Goal: Navigation & Orientation: Understand site structure

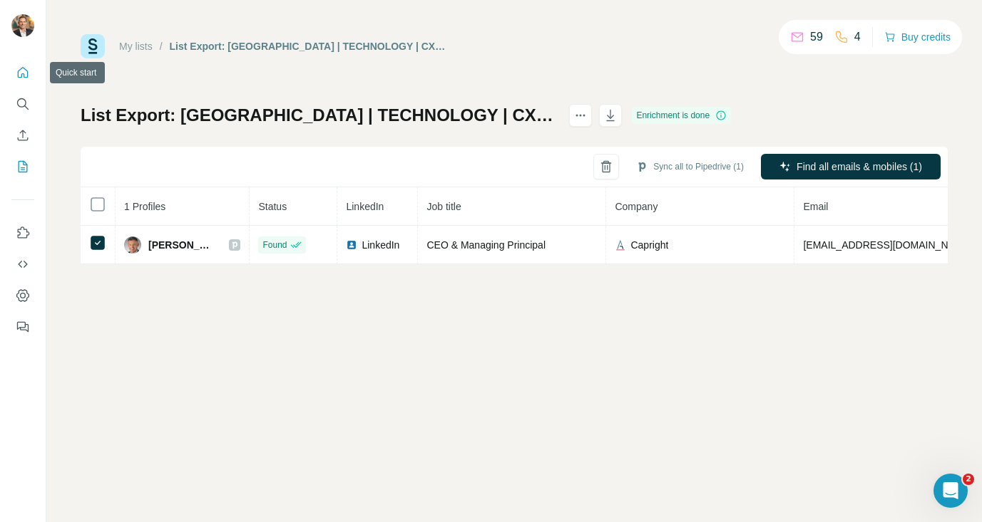
click at [19, 76] on icon "Quick start" at bounding box center [23, 73] width 14 height 14
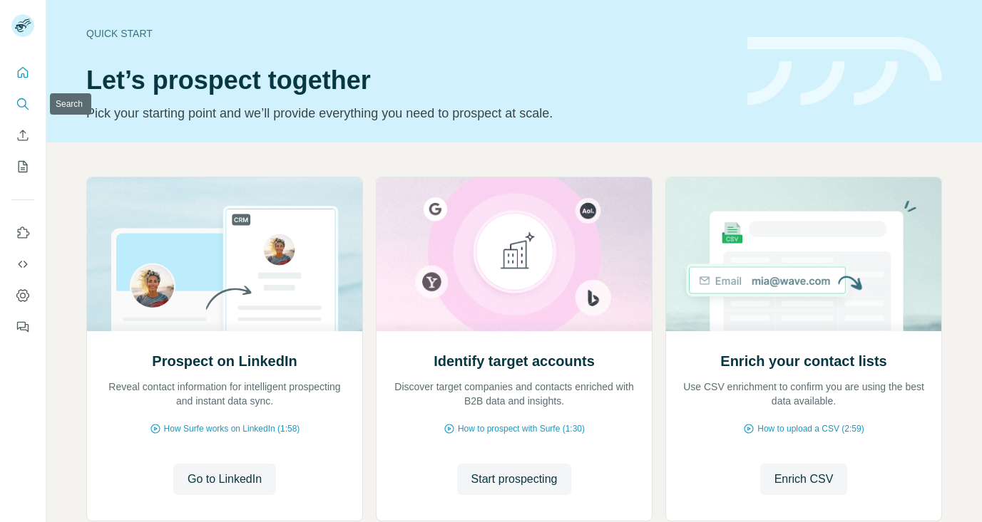
click at [24, 105] on icon "Search" at bounding box center [23, 104] width 14 height 14
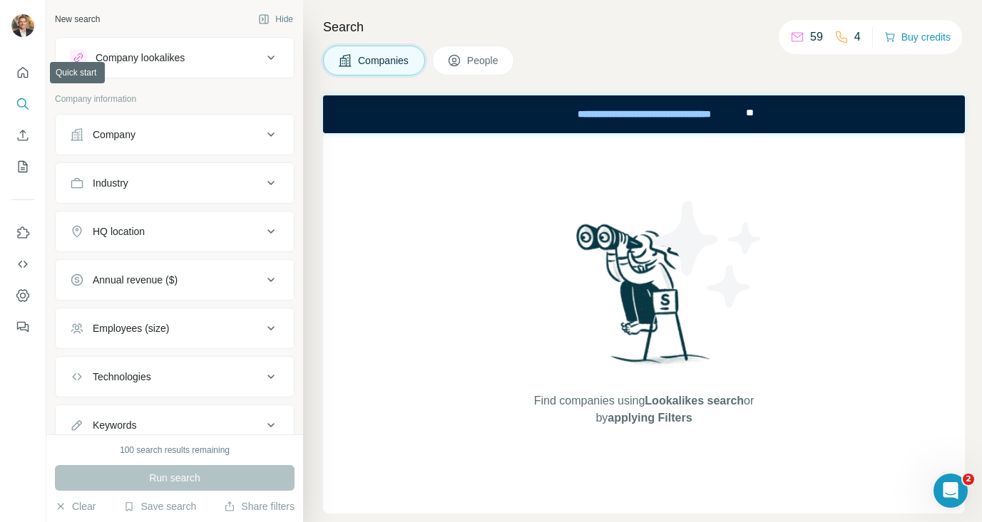
click at [20, 87] on nav at bounding box center [22, 120] width 23 height 120
click at [21, 68] on icon "Quick start" at bounding box center [23, 72] width 11 height 11
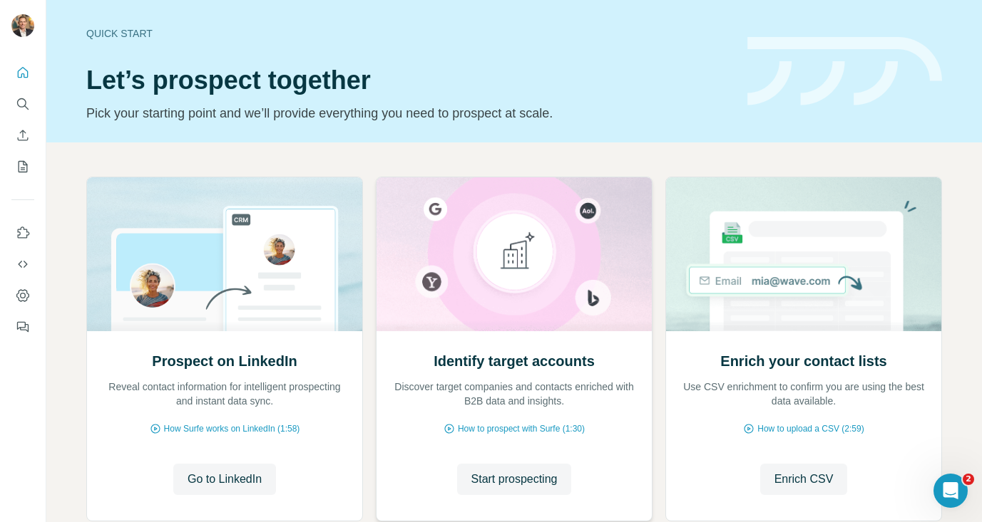
scroll to position [91, 0]
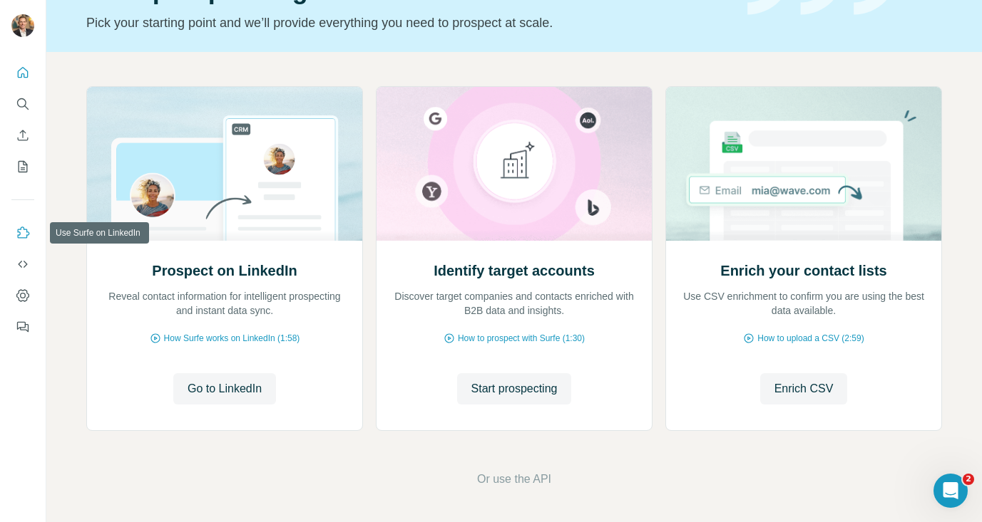
click at [21, 233] on icon "Use Surfe on LinkedIn" at bounding box center [23, 233] width 14 height 14
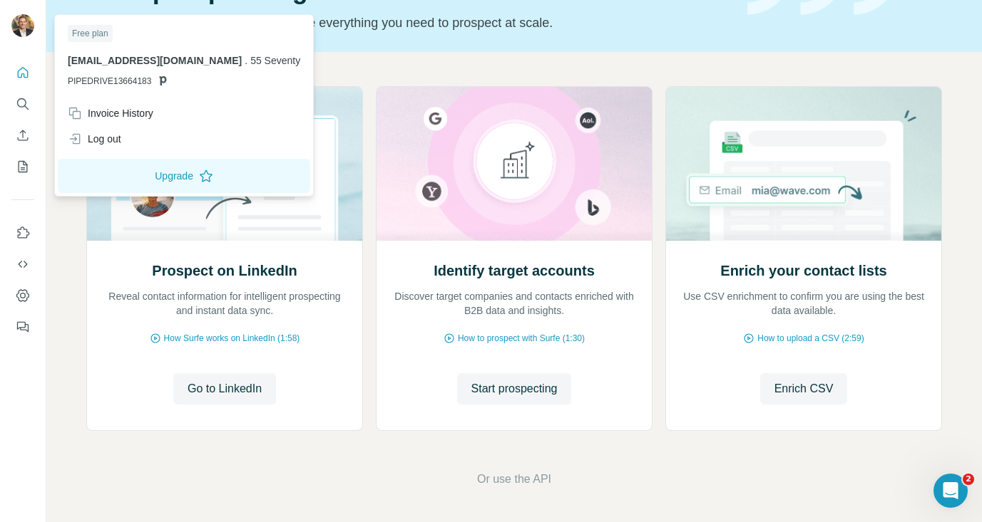
click at [28, 26] on img at bounding box center [22, 25] width 23 height 23
click at [135, 59] on span "[EMAIL_ADDRESS][DOMAIN_NAME]" at bounding box center [155, 60] width 174 height 11
click at [11, 22] on div at bounding box center [22, 27] width 23 height 26
click at [23, 26] on img at bounding box center [22, 25] width 23 height 23
click at [82, 31] on div "Free plan" at bounding box center [90, 33] width 45 height 17
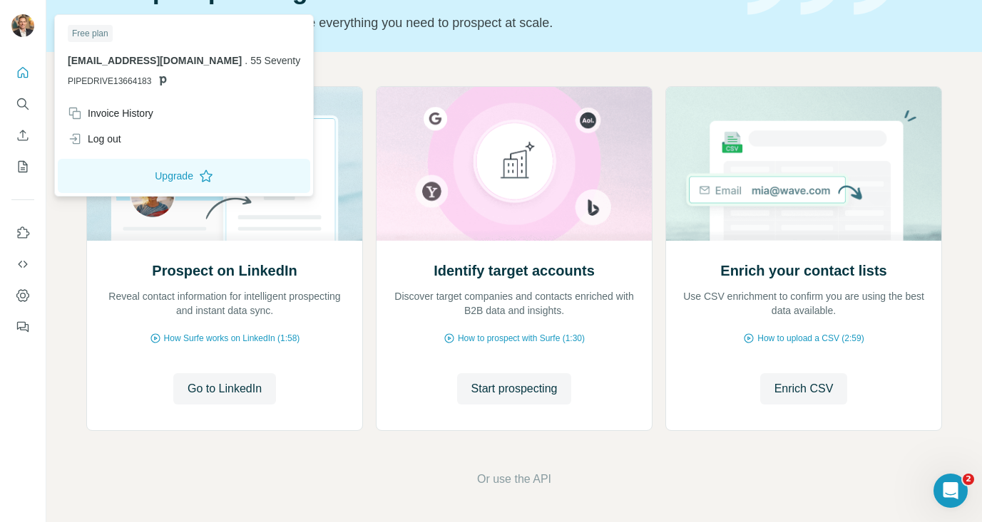
click at [161, 81] on icon at bounding box center [163, 80] width 7 height 9
click at [24, 180] on div at bounding box center [23, 195] width 46 height 289
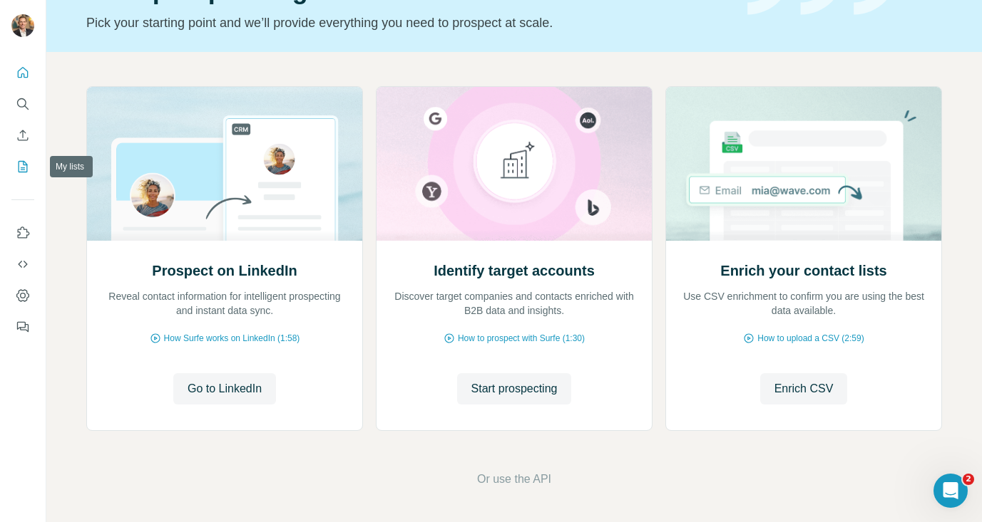
click at [24, 171] on icon "My lists" at bounding box center [23, 167] width 14 height 14
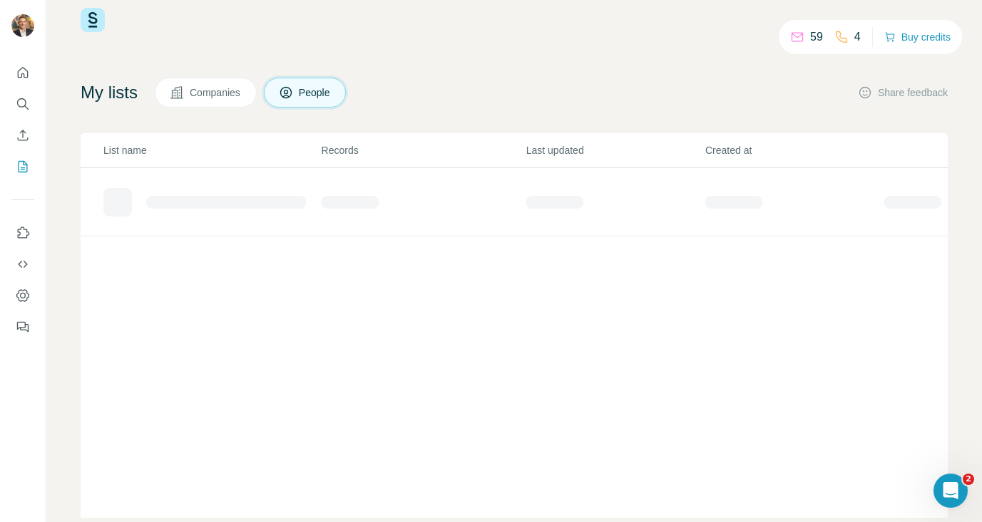
scroll to position [56, 0]
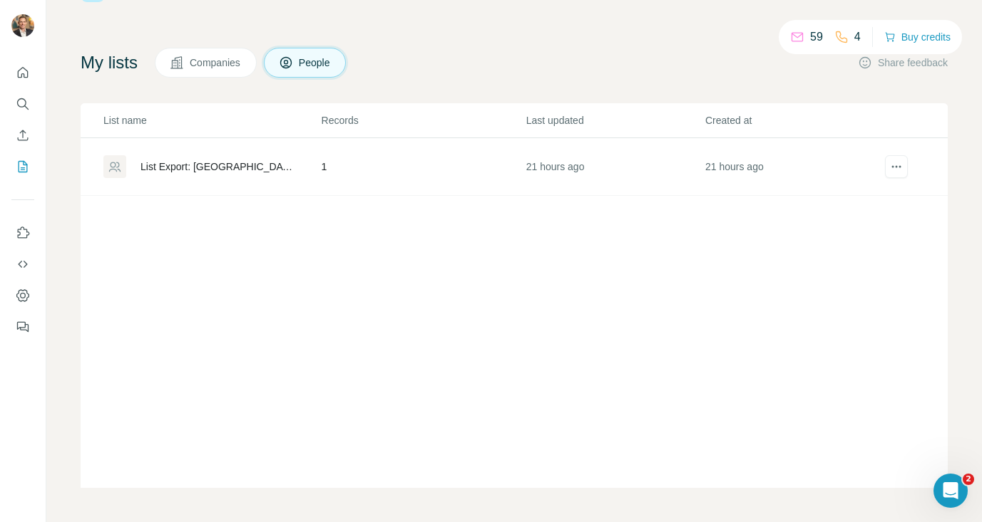
click at [199, 67] on span "Companies" at bounding box center [216, 63] width 52 height 14
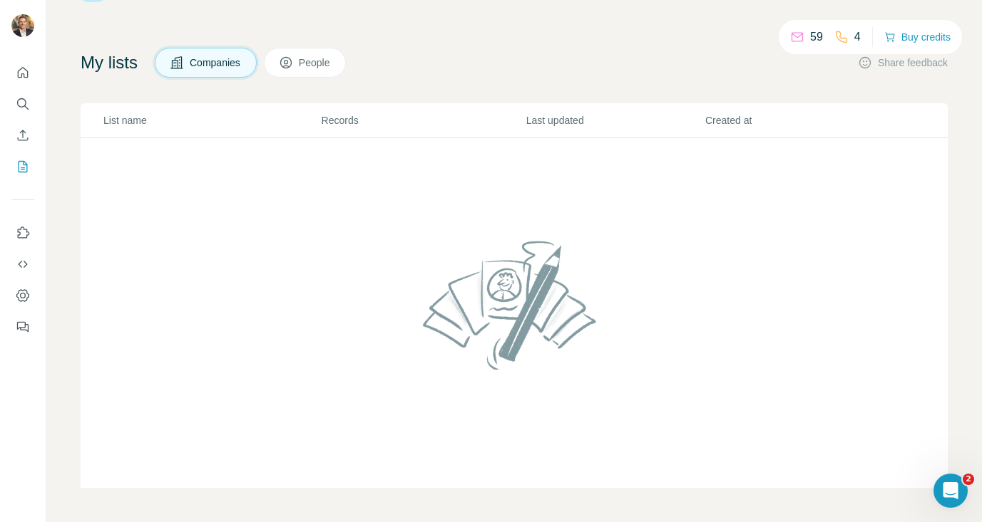
click at [331, 65] on span "People" at bounding box center [315, 63] width 33 height 14
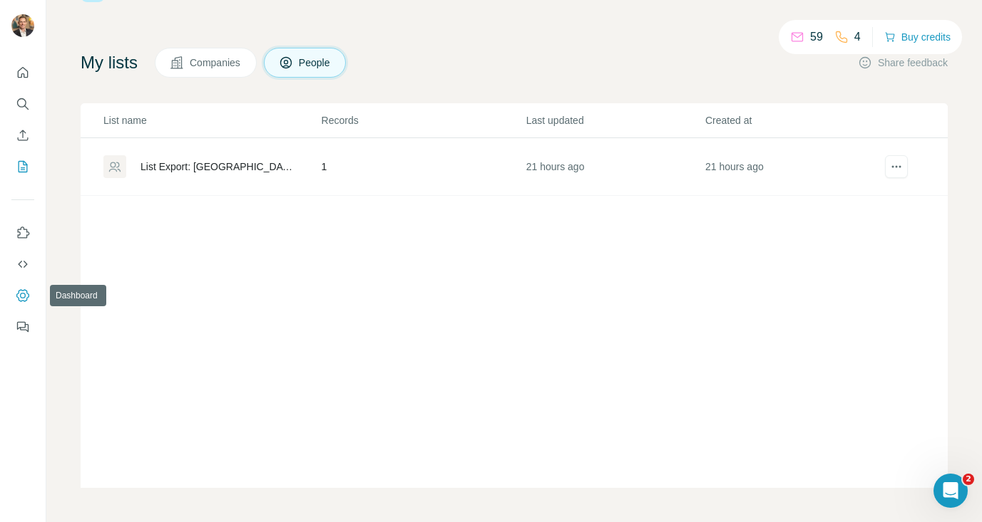
click at [27, 304] on button "Dashboard" at bounding box center [22, 296] width 23 height 26
